Goal: Transaction & Acquisition: Subscribe to service/newsletter

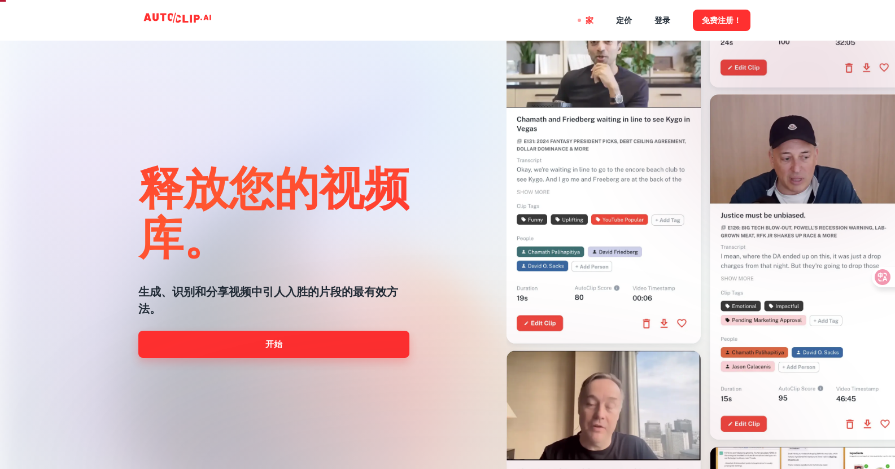
click at [283, 349] on link "开始" at bounding box center [273, 344] width 271 height 27
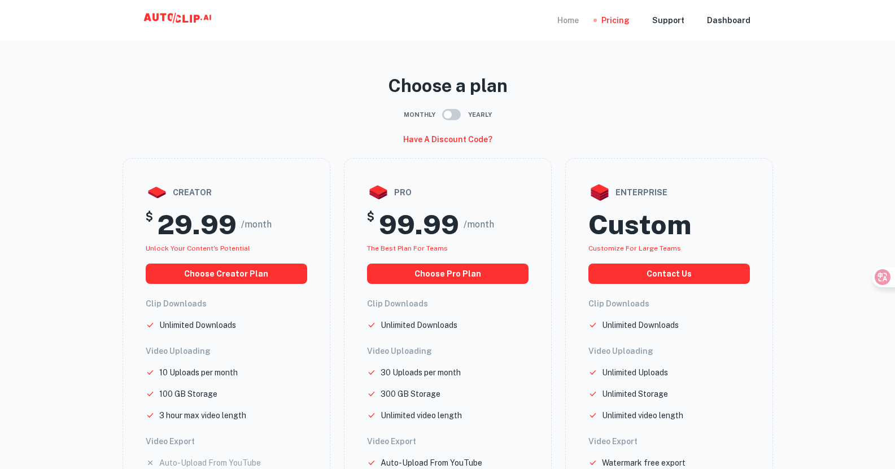
click at [570, 21] on div "Home" at bounding box center [568, 20] width 21 height 41
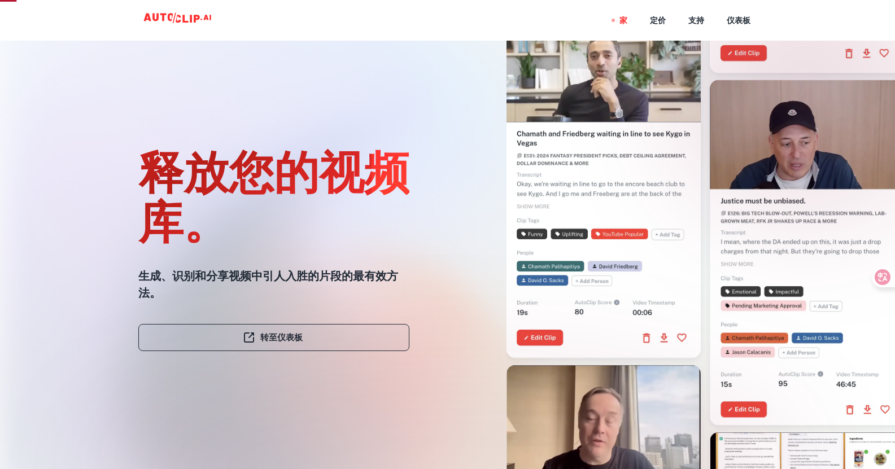
click at [287, 334] on font "转至仪表板" at bounding box center [281, 338] width 42 height 10
